Goal: Find specific page/section: Find specific page/section

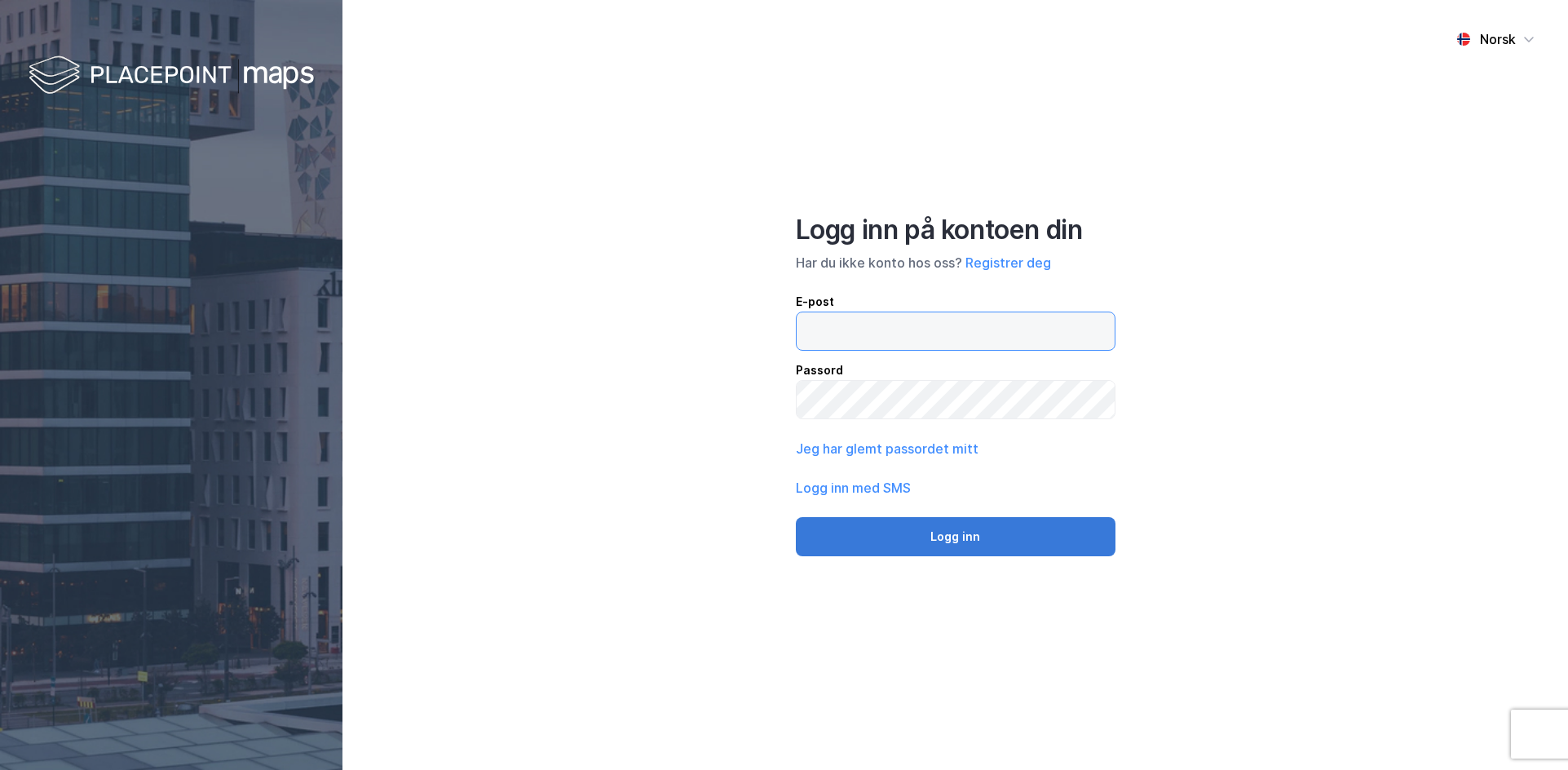
type input "[EMAIL_ADDRESS][DOMAIN_NAME]"
click at [892, 525] on button "Logg inn" at bounding box center [956, 537] width 319 height 39
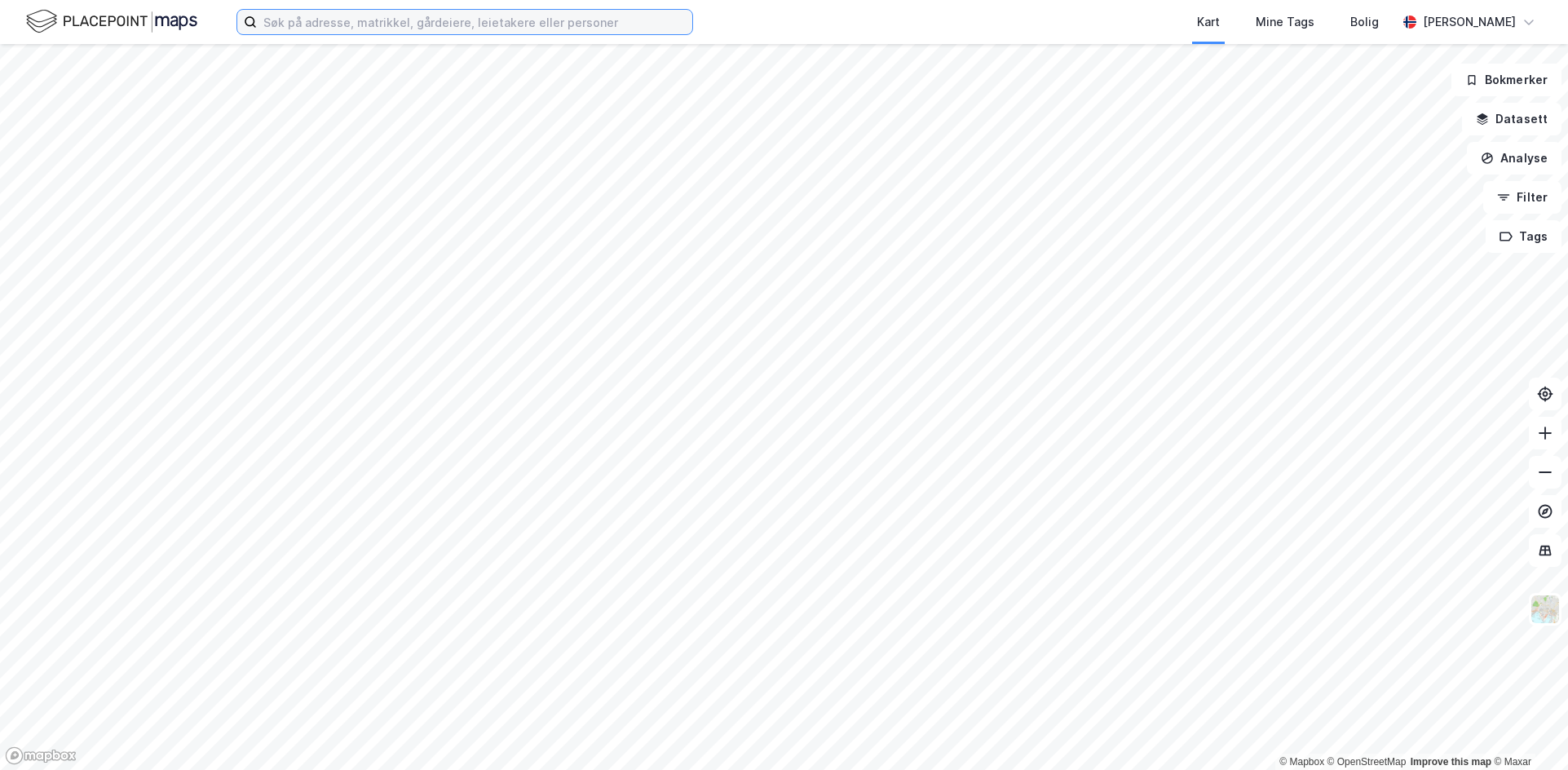
click at [441, 25] on input at bounding box center [474, 22] width 436 height 24
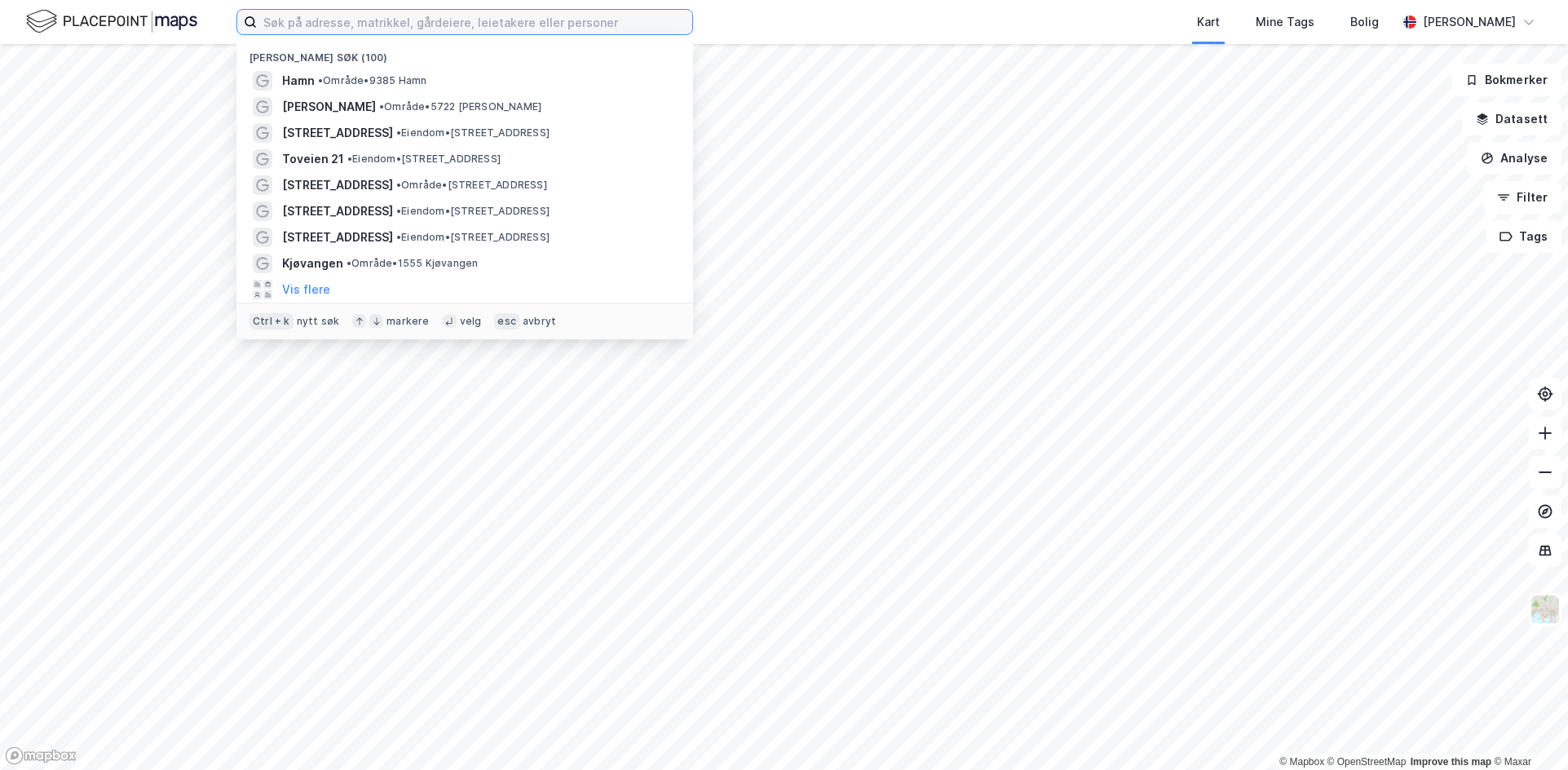
paste input "[STREET_ADDRESS]"
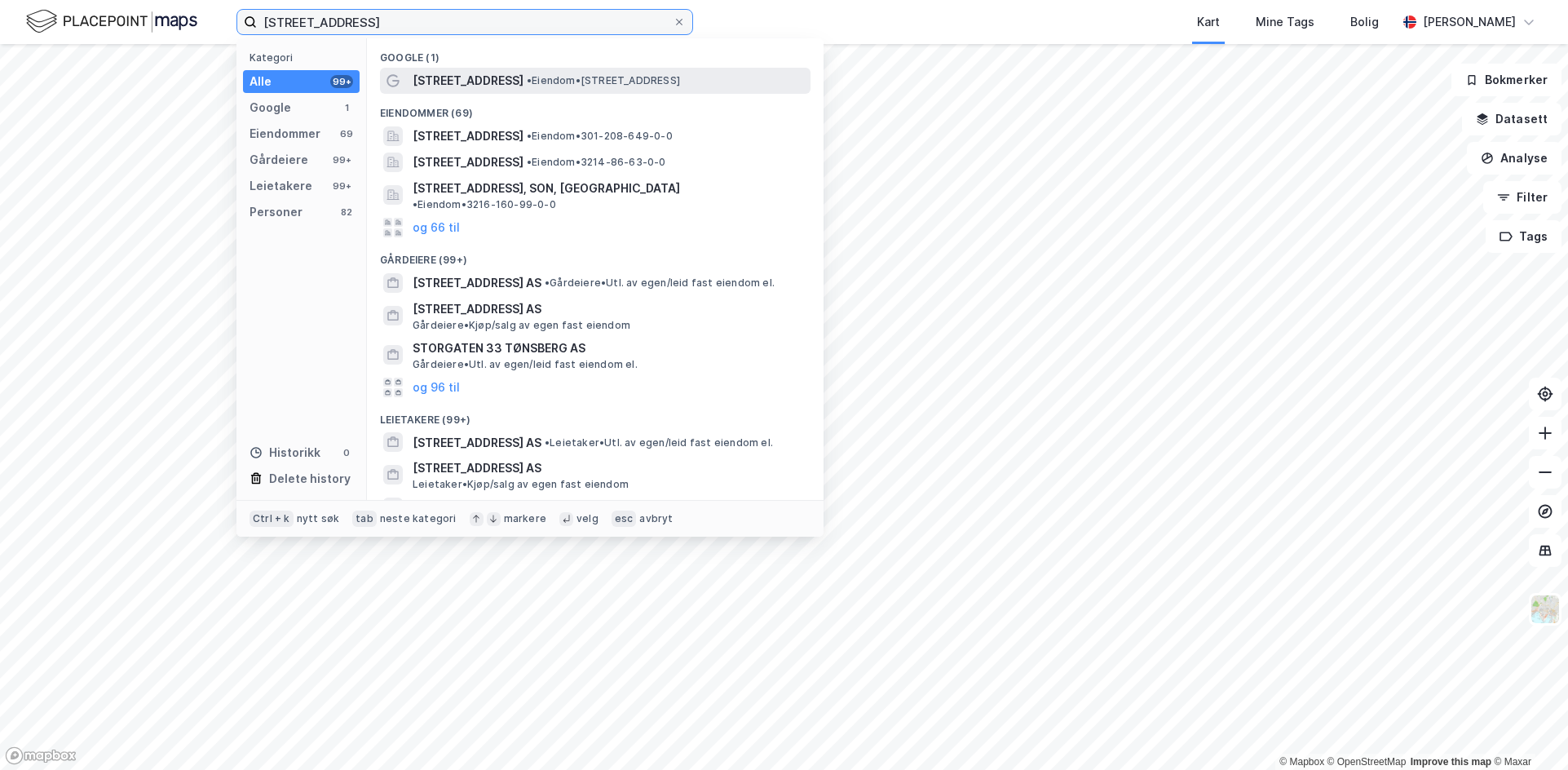
type input "[STREET_ADDRESS]"
click at [446, 77] on span "[STREET_ADDRESS]" at bounding box center [467, 80] width 111 height 20
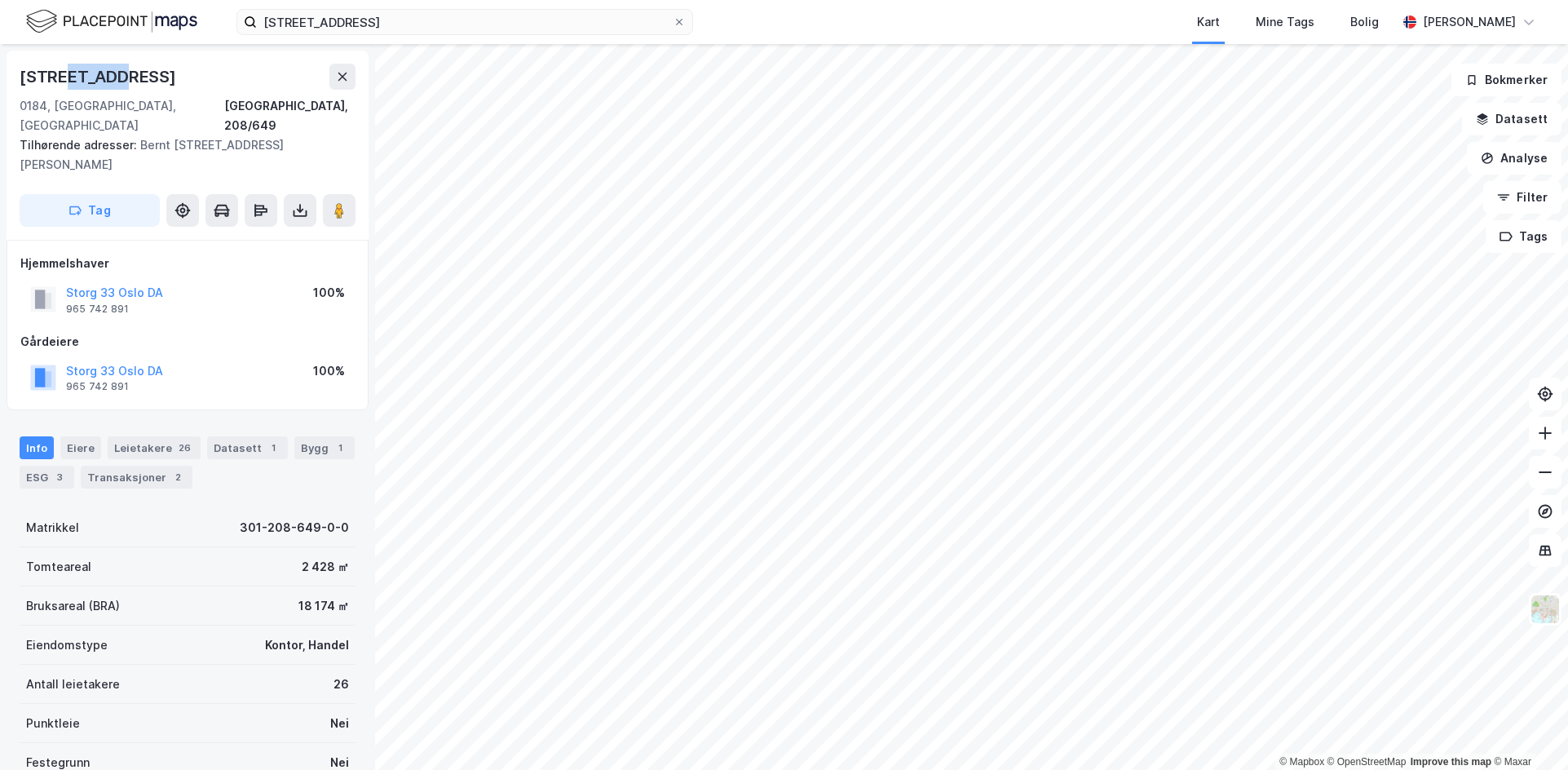
drag, startPoint x: 106, startPoint y: 71, endPoint x: 56, endPoint y: 74, distance: 50.1
click at [58, 74] on div "[STREET_ADDRESS]" at bounding box center [99, 76] width 160 height 26
click at [36, 75] on div "[STREET_ADDRESS]" at bounding box center [99, 76] width 160 height 26
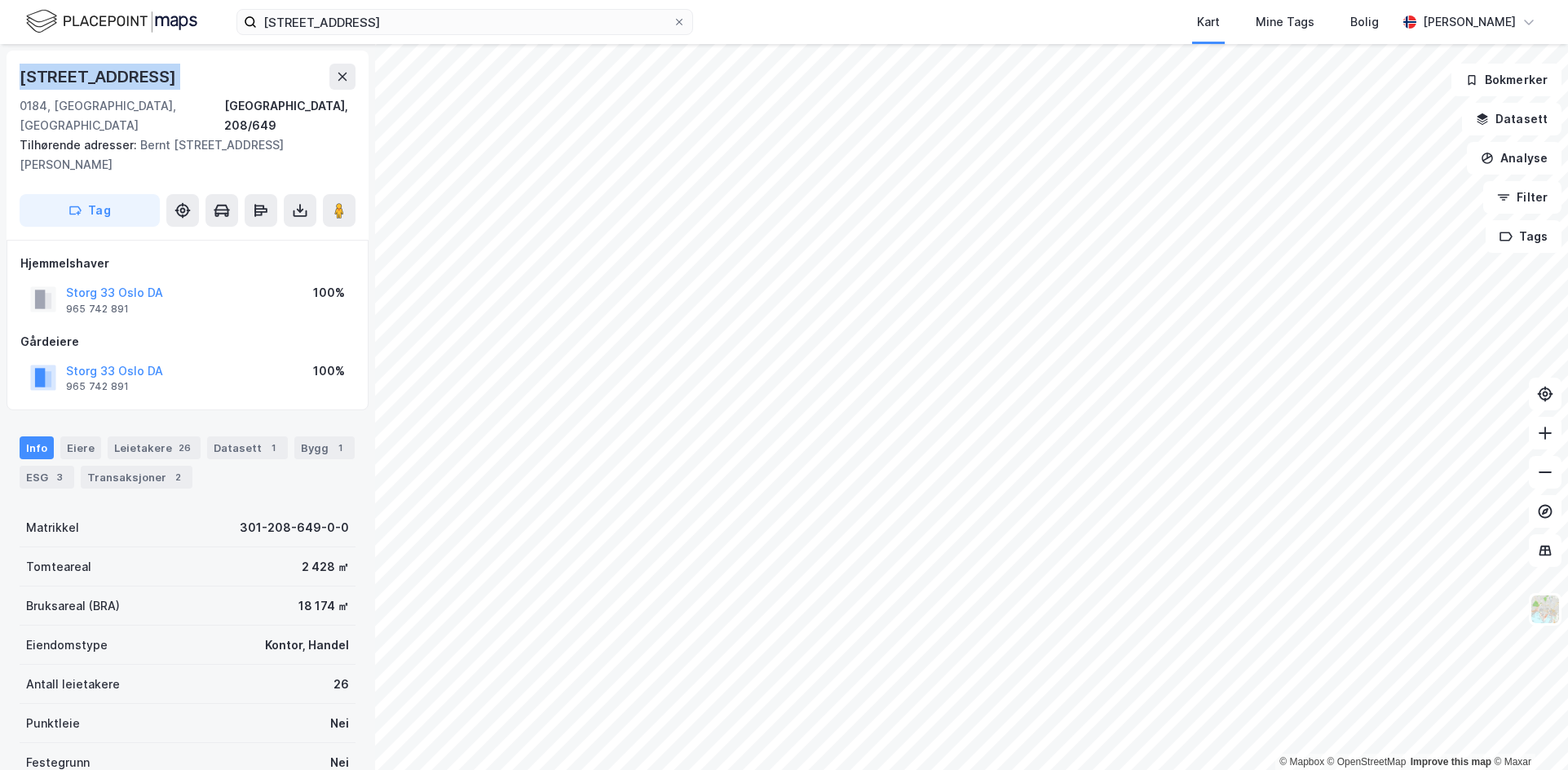
copy div "[STREET_ADDRESS]"
click at [1098, 2] on div "Kart Mine Tags Bolig" at bounding box center [1084, 22] width 626 height 44
